Goal: Task Accomplishment & Management: Use online tool/utility

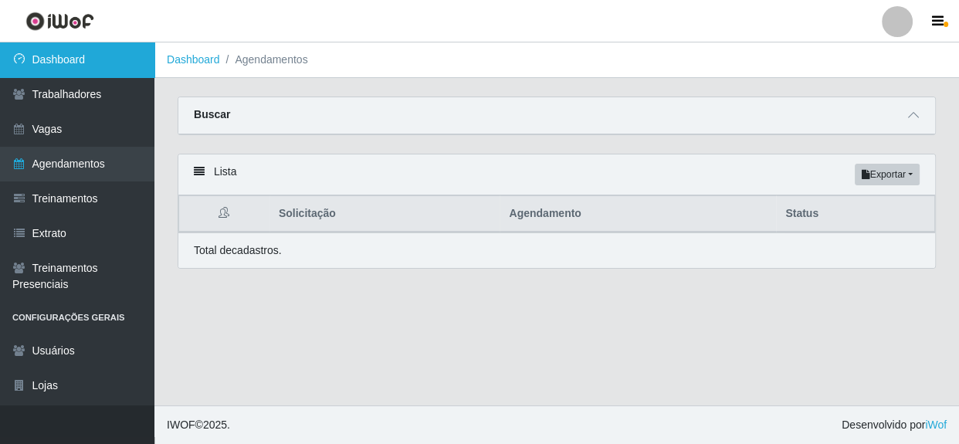
click at [83, 58] on link "Dashboard" at bounding box center [77, 59] width 154 height 35
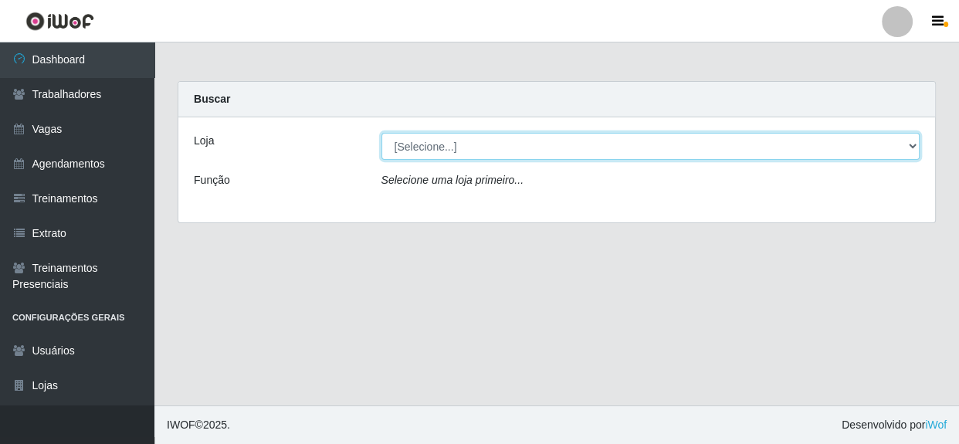
click at [478, 144] on select "[Selecione...] Rede Compras - CD Logistica" at bounding box center [650, 146] width 539 height 27
select select "429"
click at [381, 133] on select "[Selecione...] Rede Compras - CD Logistica" at bounding box center [650, 146] width 539 height 27
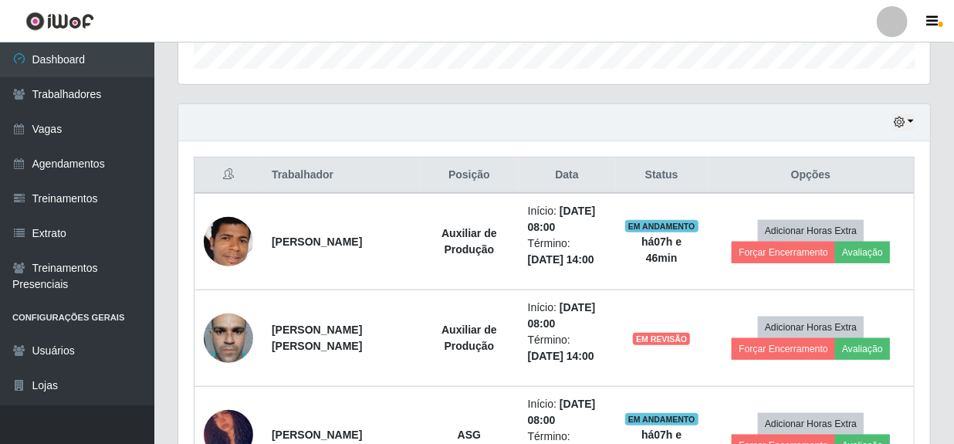
scroll to position [491, 0]
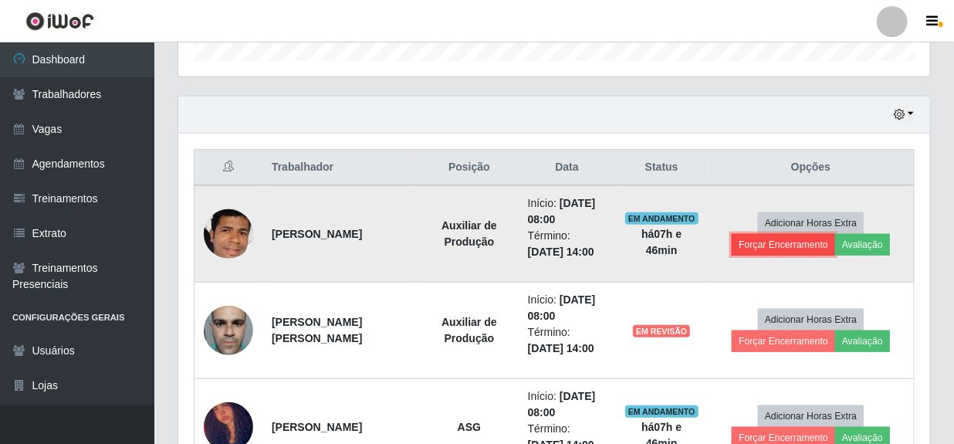
click at [793, 245] on button "Forçar Encerramento" at bounding box center [783, 245] width 103 height 22
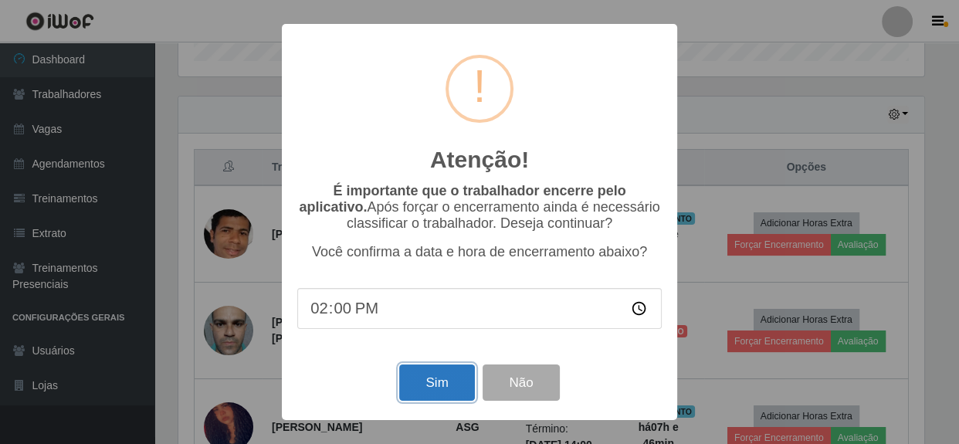
click at [433, 384] on button "Sim" at bounding box center [436, 382] width 75 height 36
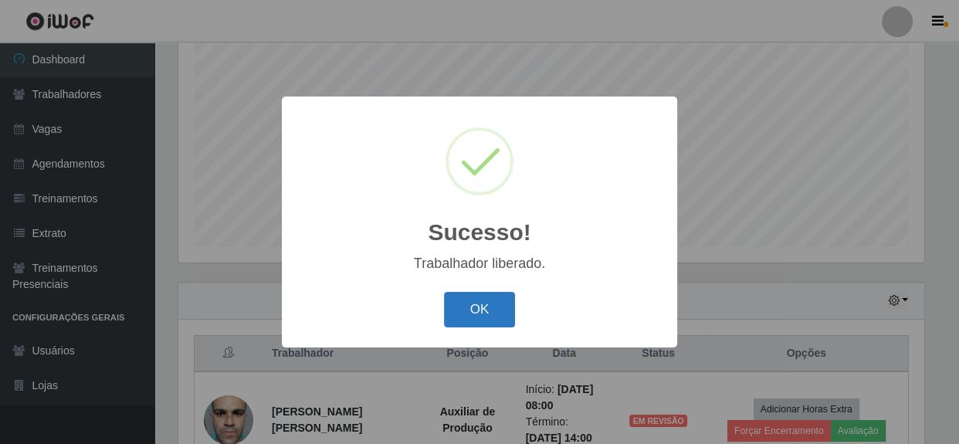
click at [496, 300] on button "OK" at bounding box center [480, 310] width 72 height 36
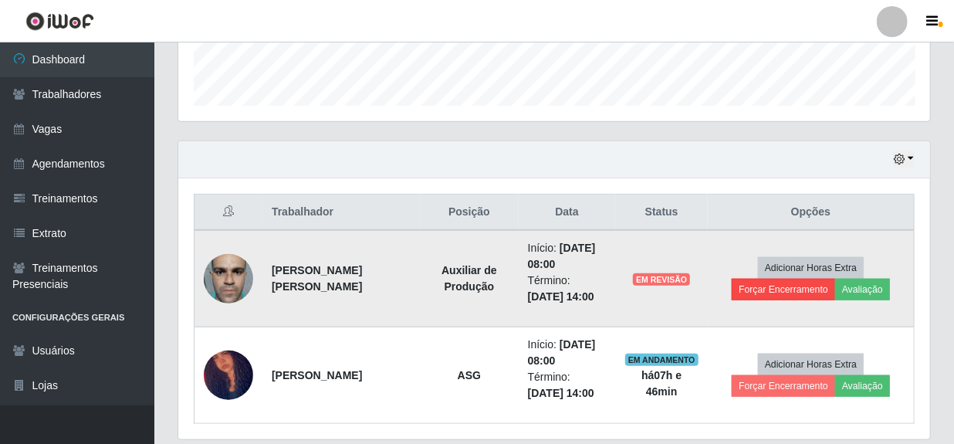
scroll to position [497, 0]
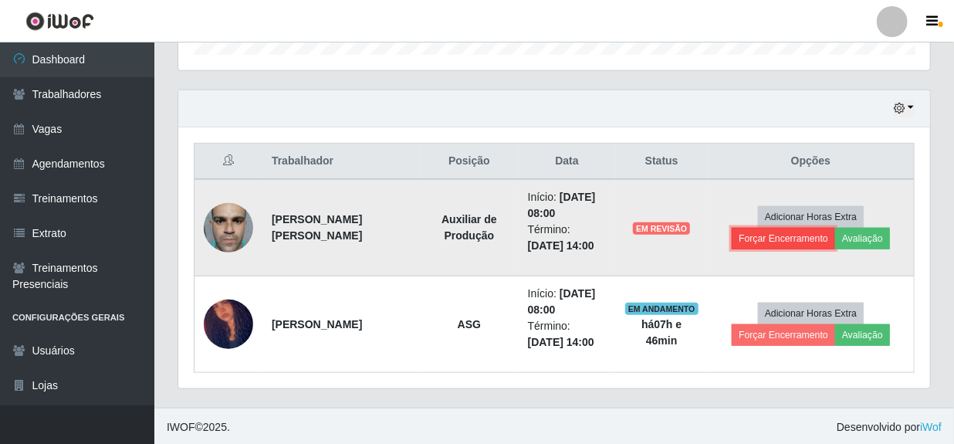
click at [769, 235] on button "Forçar Encerramento" at bounding box center [783, 239] width 103 height 22
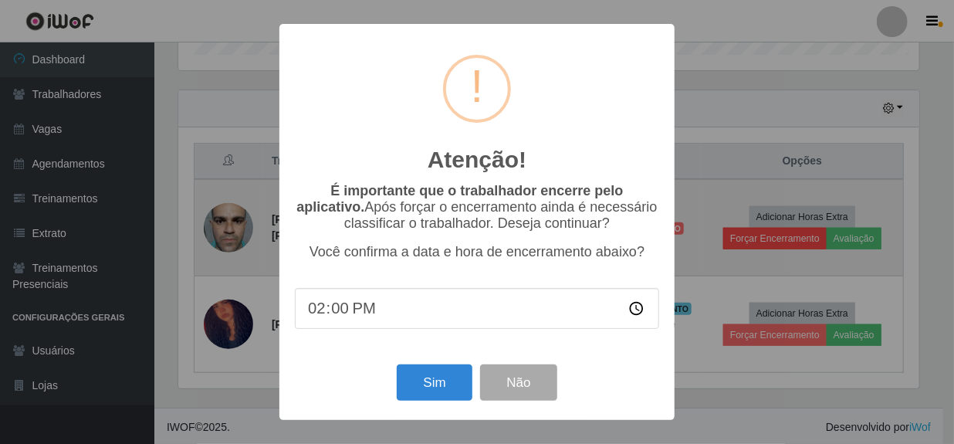
scroll to position [320, 745]
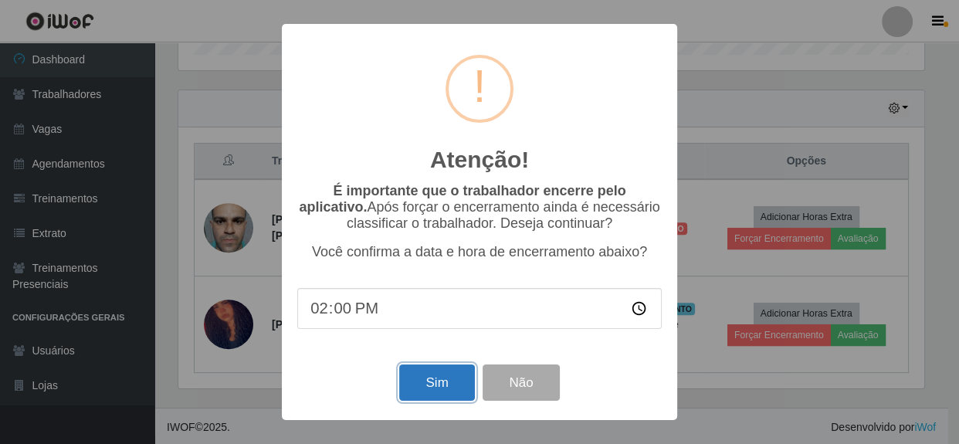
click at [437, 379] on button "Sim" at bounding box center [436, 382] width 75 height 36
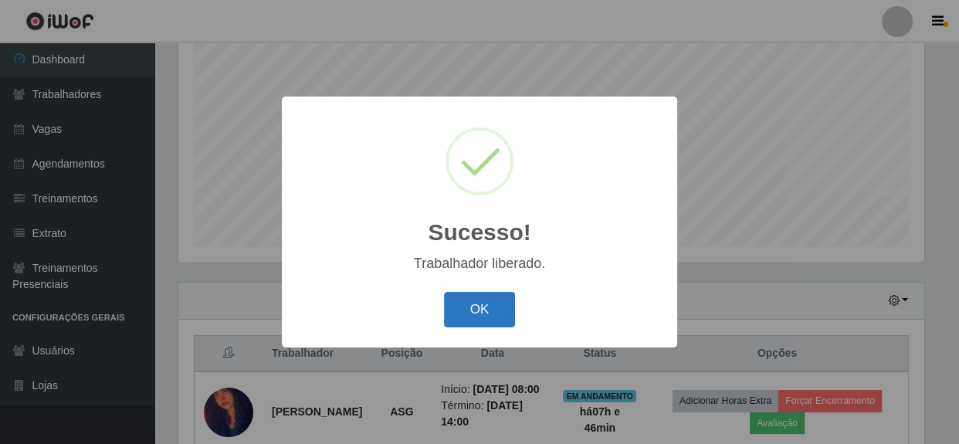
click at [487, 313] on button "OK" at bounding box center [480, 310] width 72 height 36
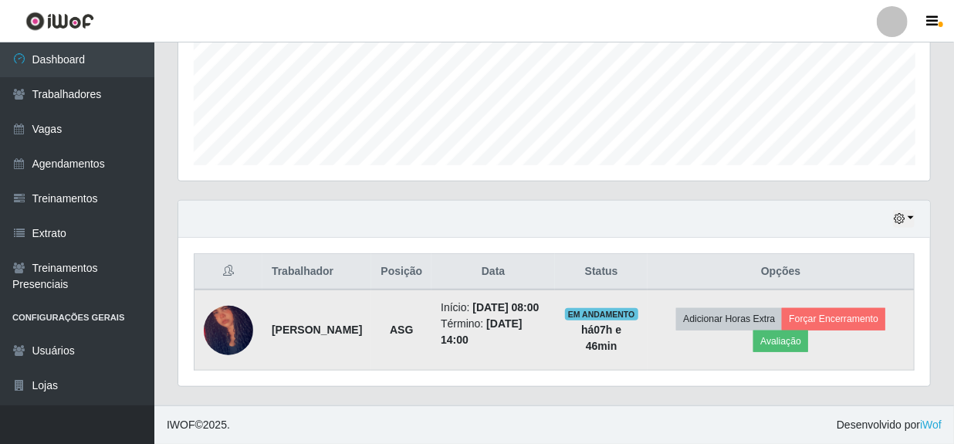
scroll to position [401, 0]
click at [840, 309] on button "Forçar Encerramento" at bounding box center [833, 319] width 103 height 22
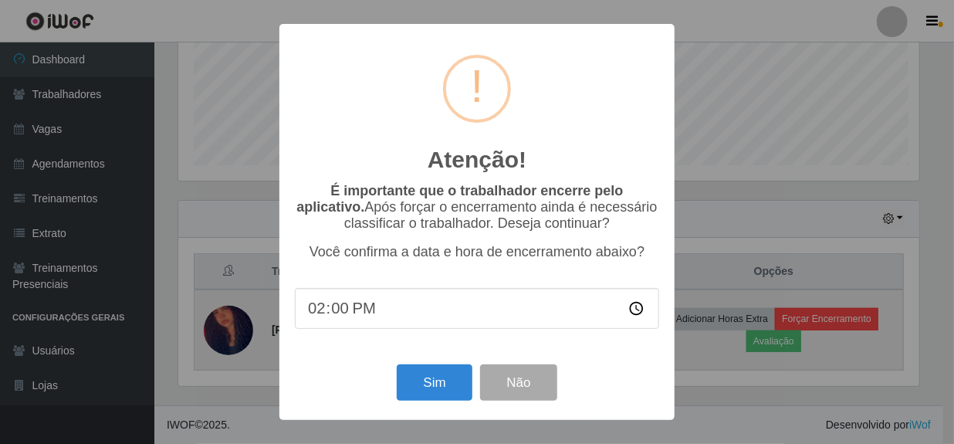
scroll to position [320, 745]
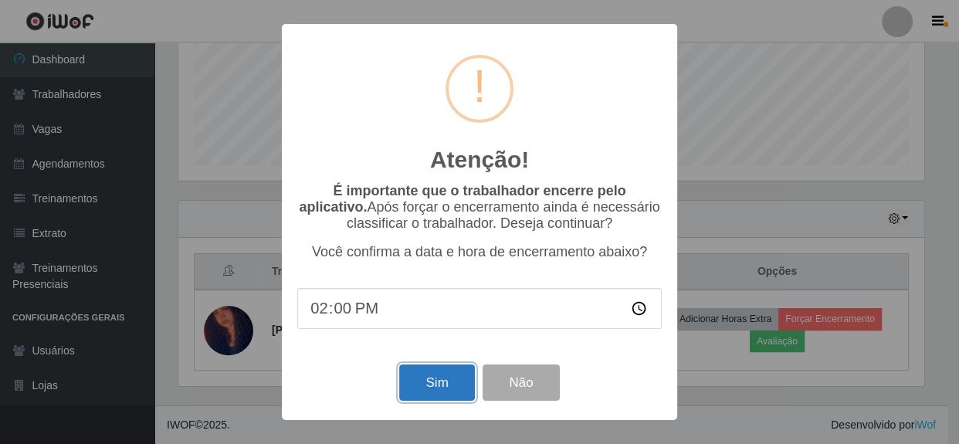
click at [432, 381] on button "Sim" at bounding box center [436, 382] width 75 height 36
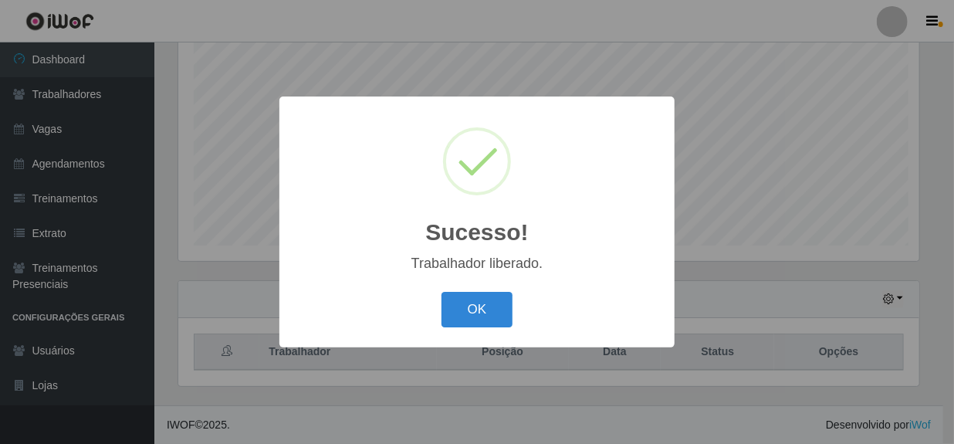
scroll to position [0, 0]
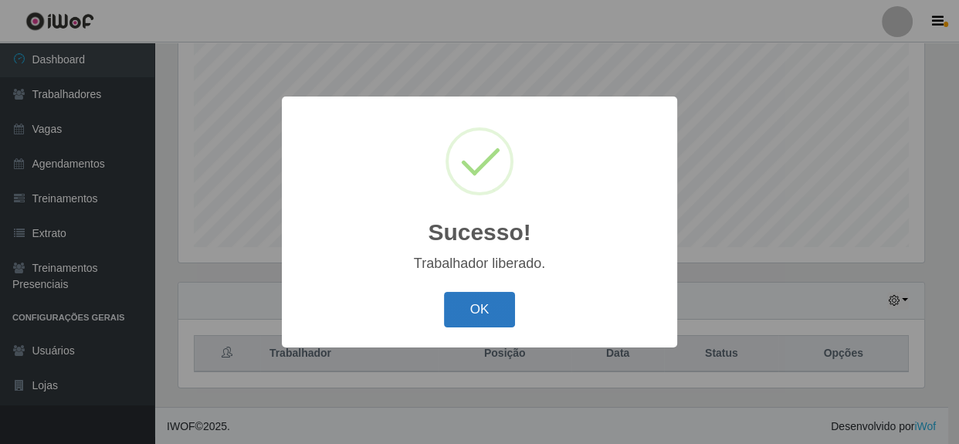
click at [482, 314] on button "OK" at bounding box center [480, 310] width 72 height 36
